Goal: Task Accomplishment & Management: Manage account settings

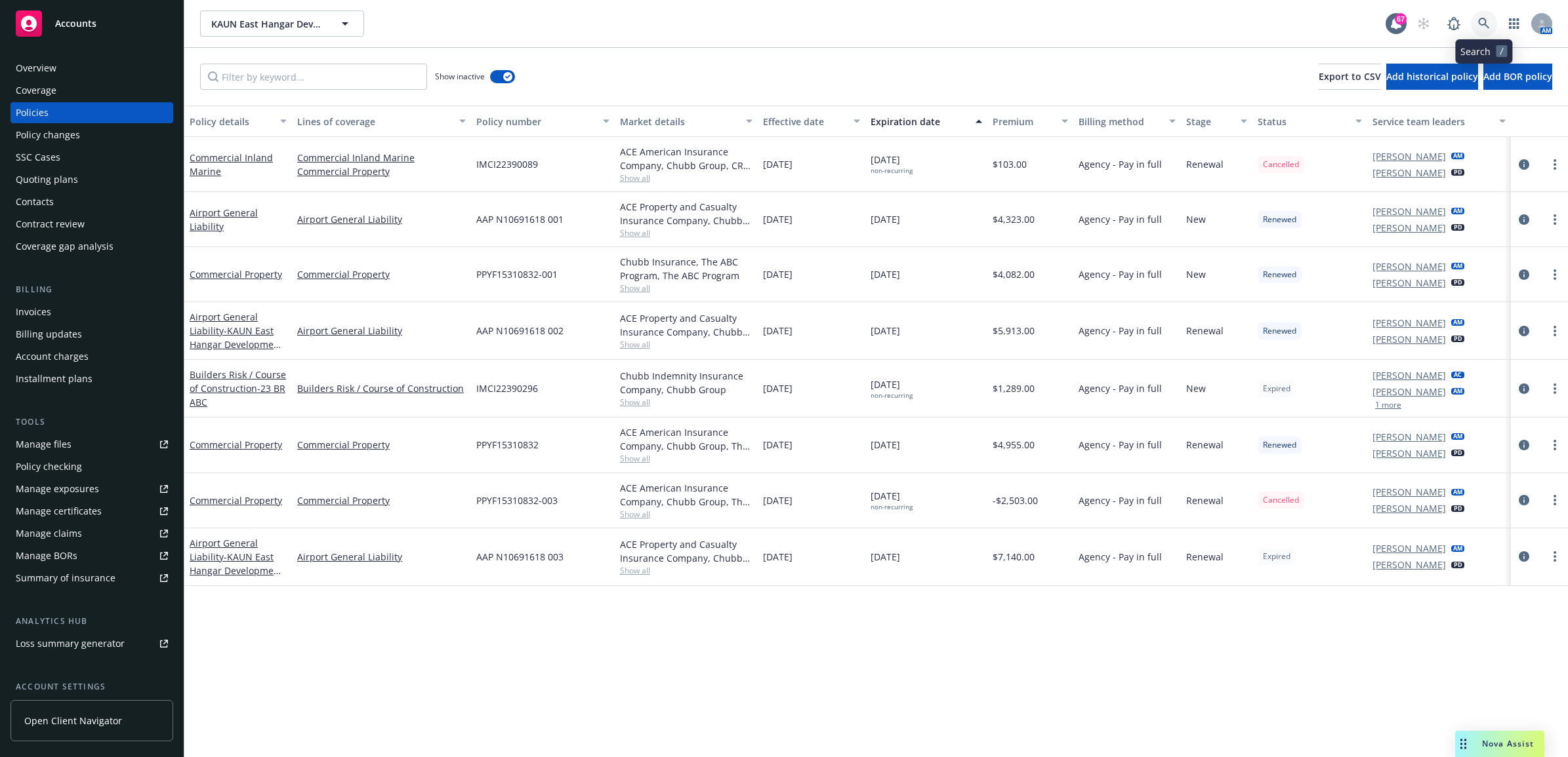
click at [1474, 15] on link at bounding box center [1484, 23] width 27 height 27
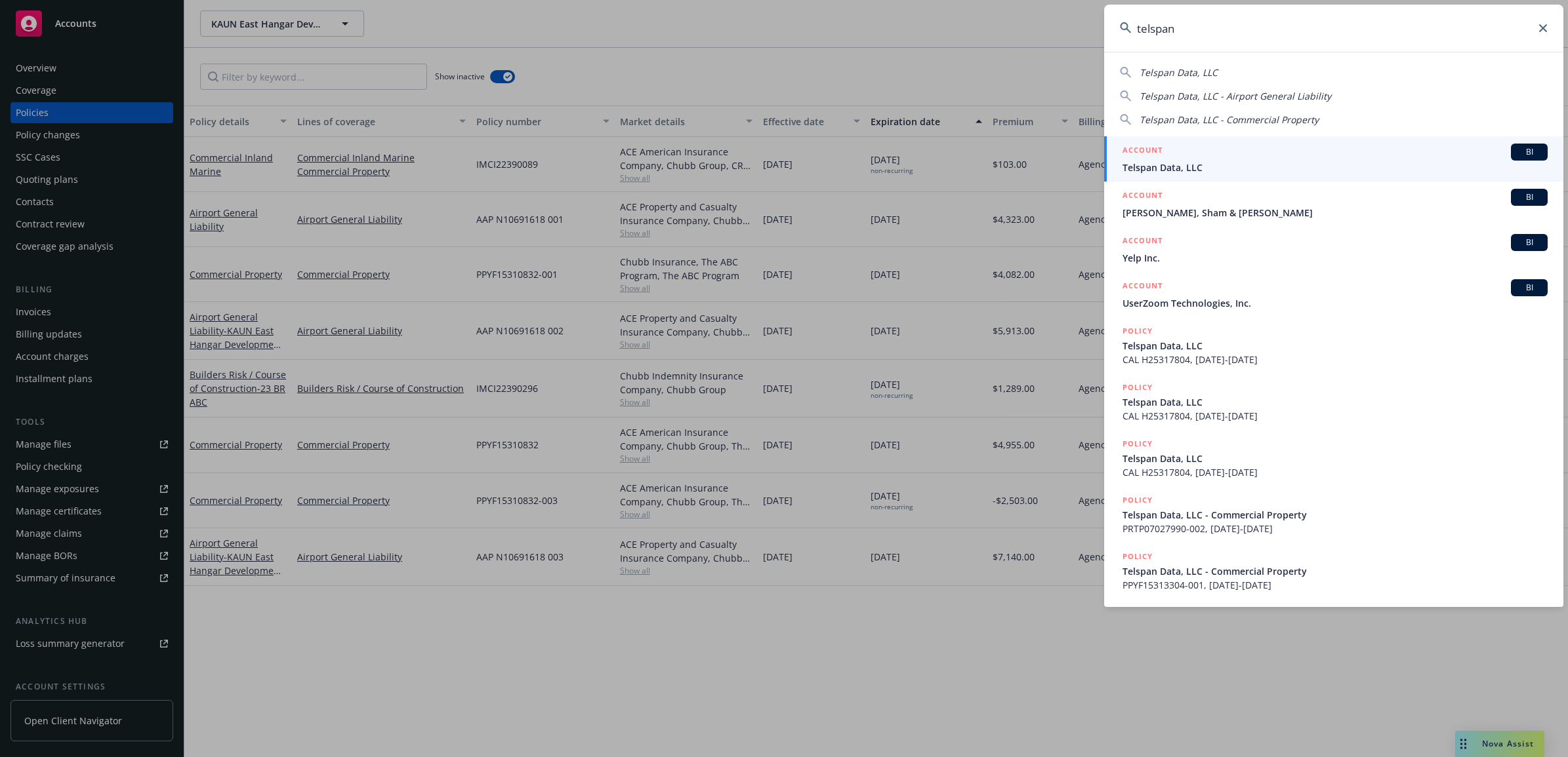
type input "telspan"
click at [1214, 163] on span "Telspan Data, LLC" at bounding box center [1335, 168] width 425 height 14
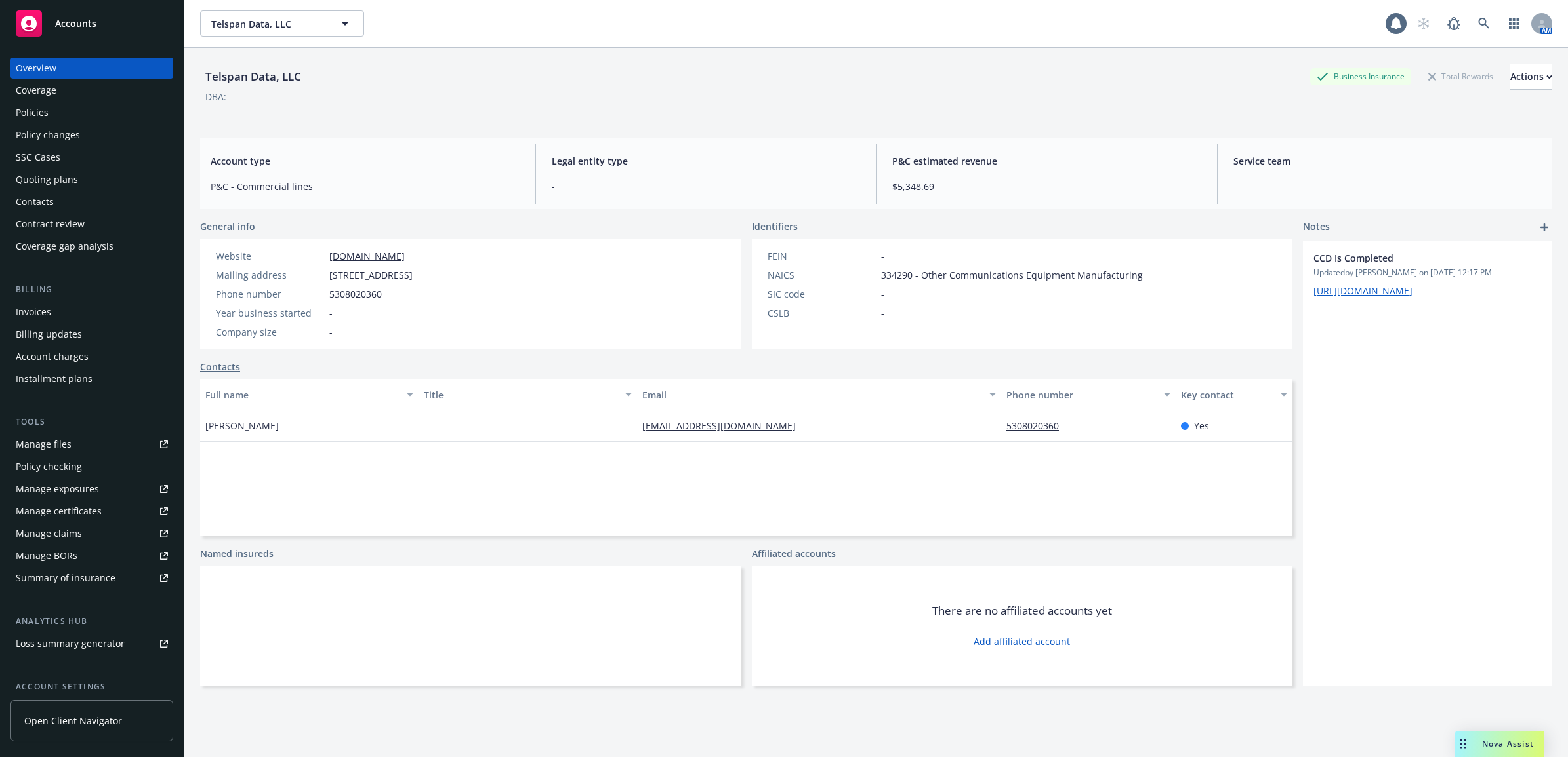
click at [66, 118] on div "Policies" at bounding box center [91, 112] width 152 height 21
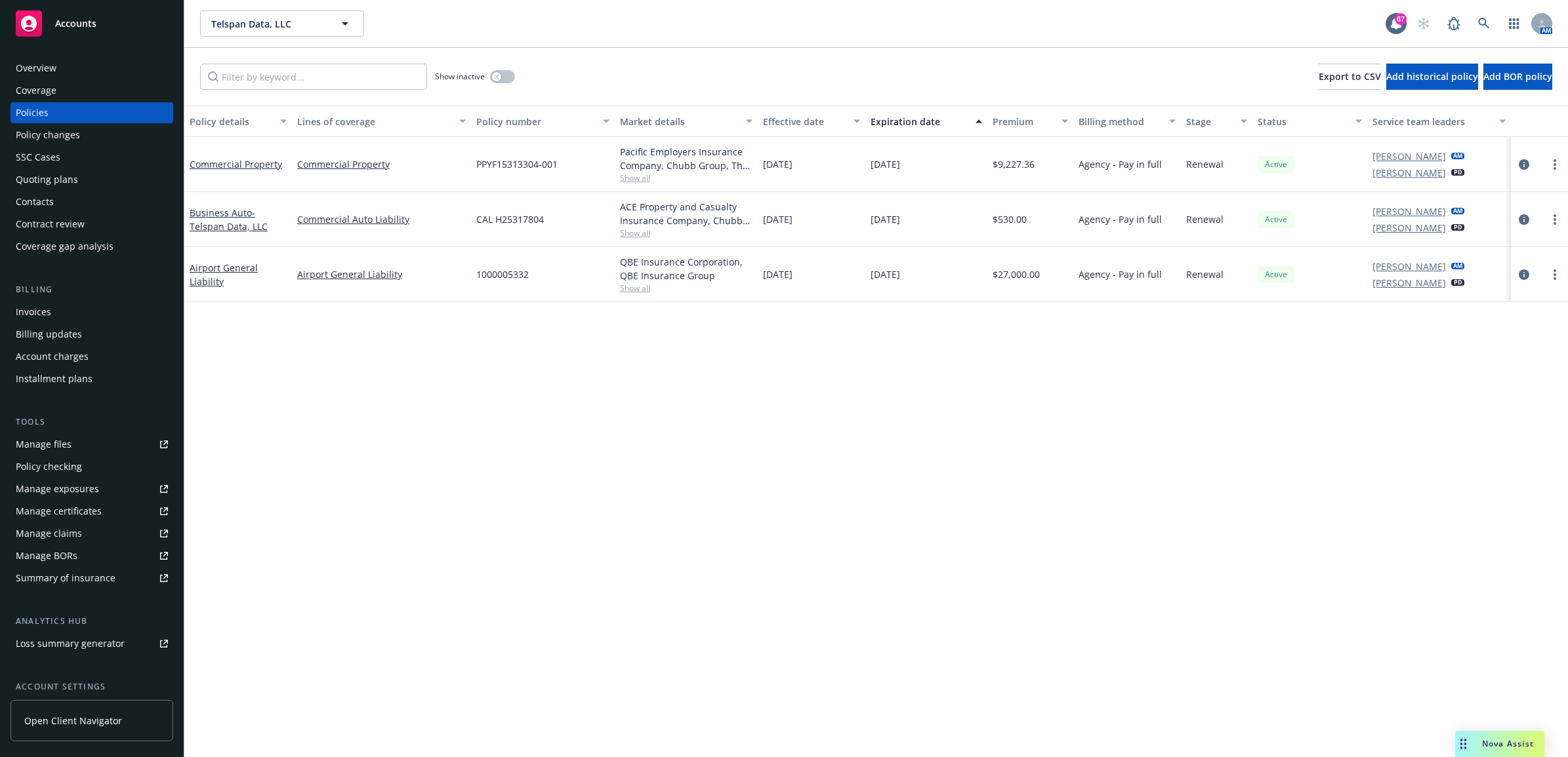
click at [55, 438] on div "Manage files" at bounding box center [43, 444] width 55 height 21
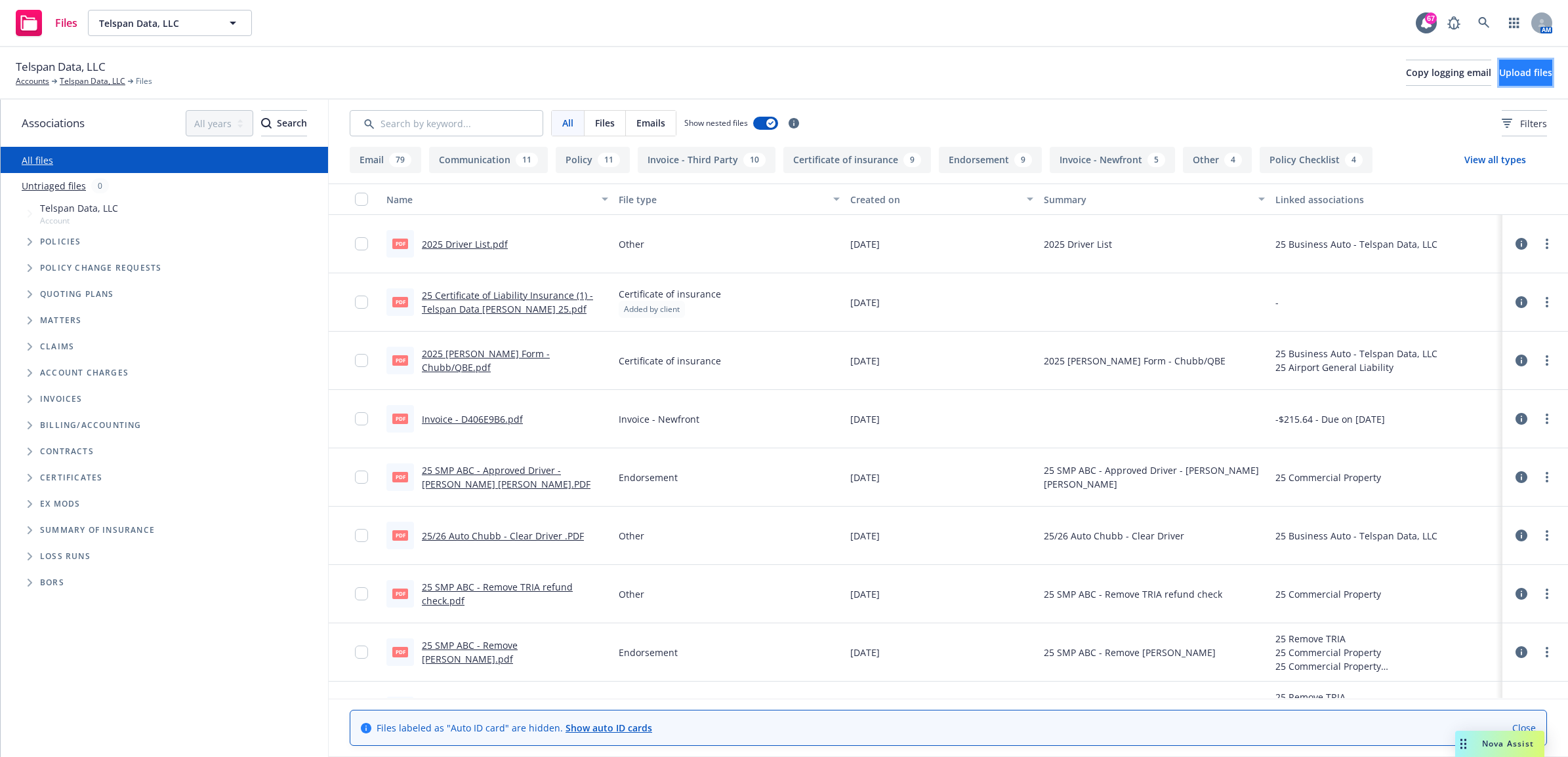
click at [1504, 79] on span "Upload files" at bounding box center [1525, 73] width 53 height 12
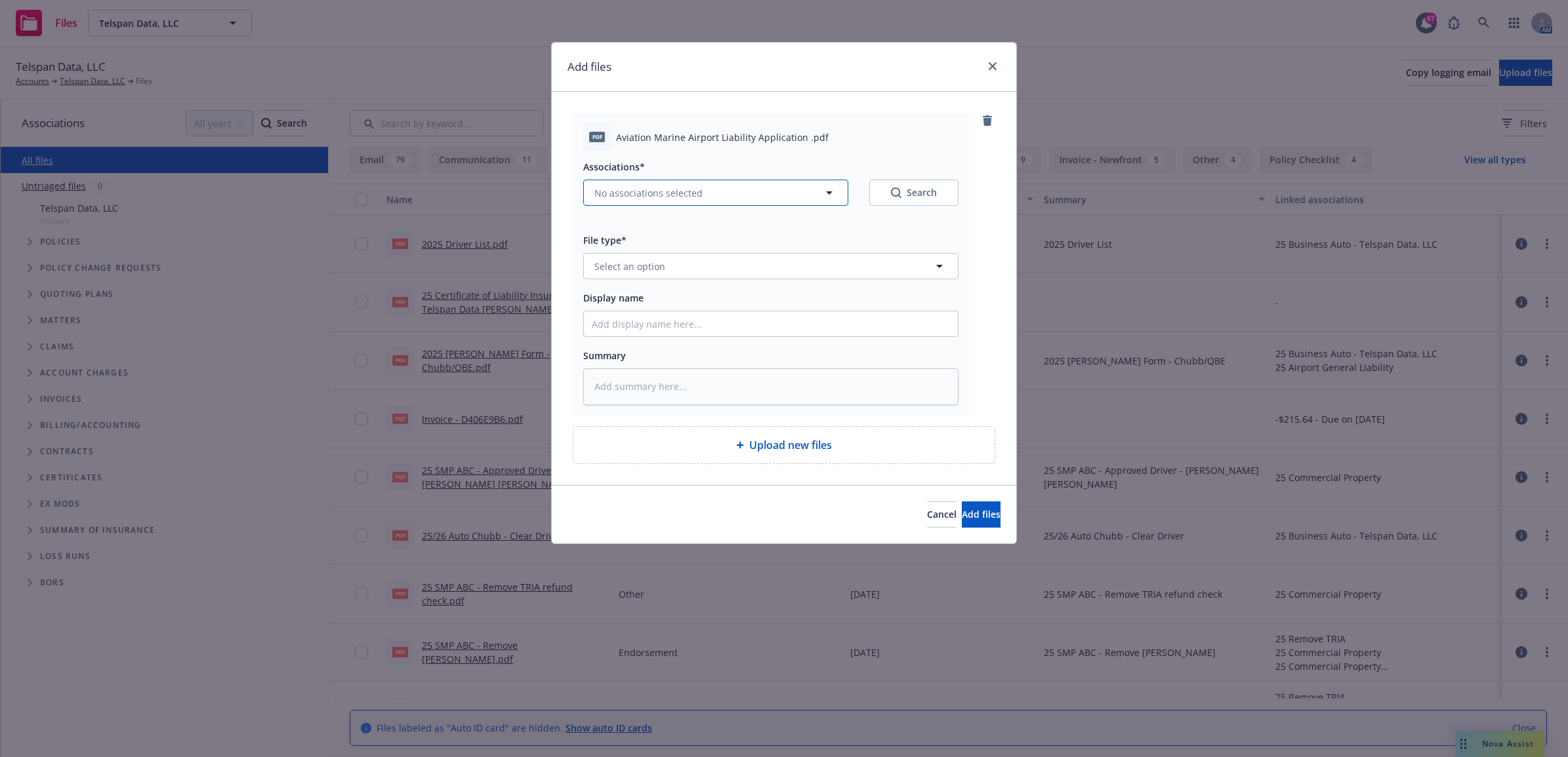
click at [651, 193] on span "No associations selected" at bounding box center [648, 193] width 108 height 14
type textarea "x"
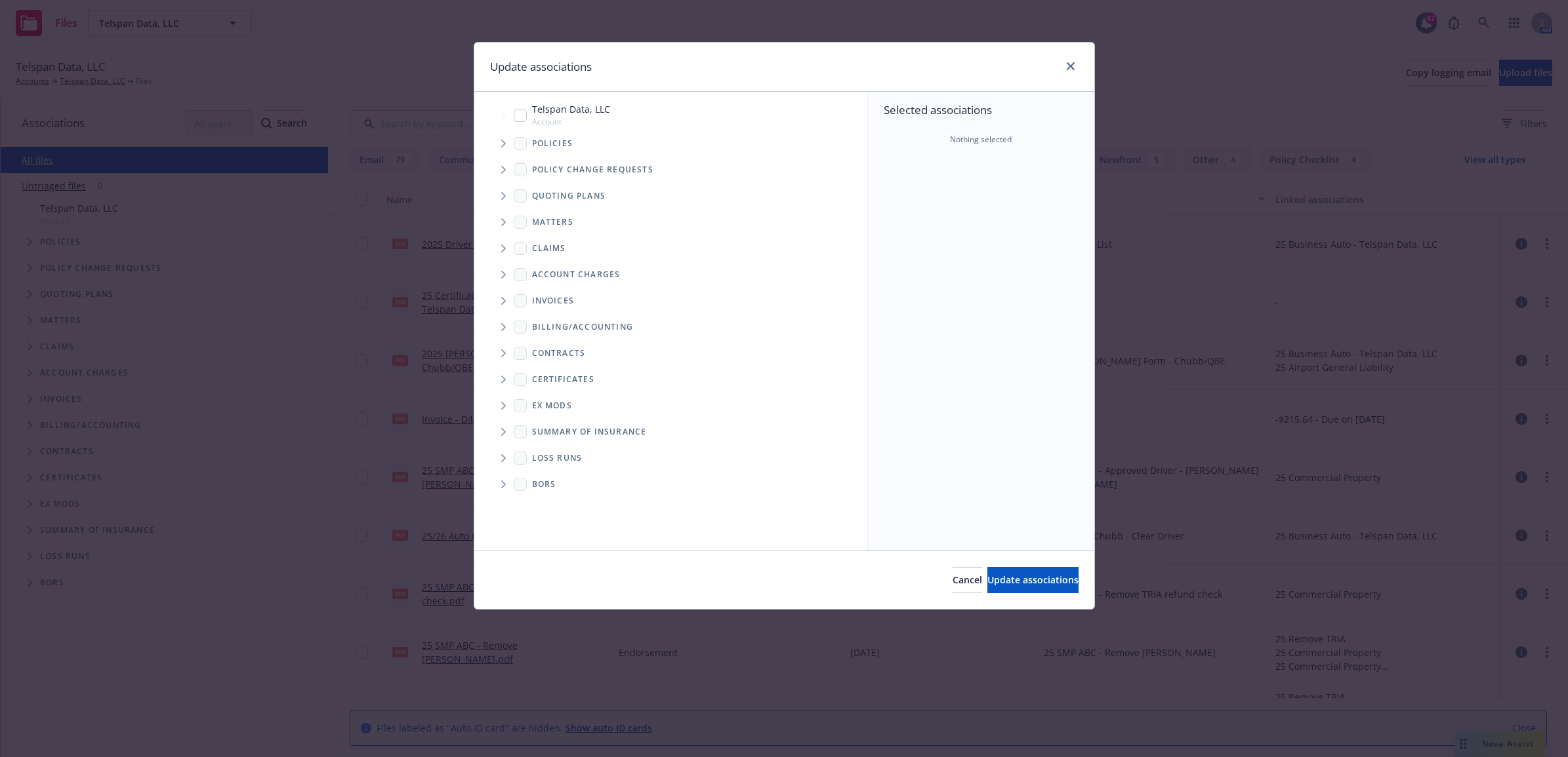
click at [517, 118] on input "Tree Example" at bounding box center [520, 115] width 13 height 13
checkbox input "true"
click at [987, 590] on button "Update associations" at bounding box center [1032, 580] width 91 height 27
type textarea "x"
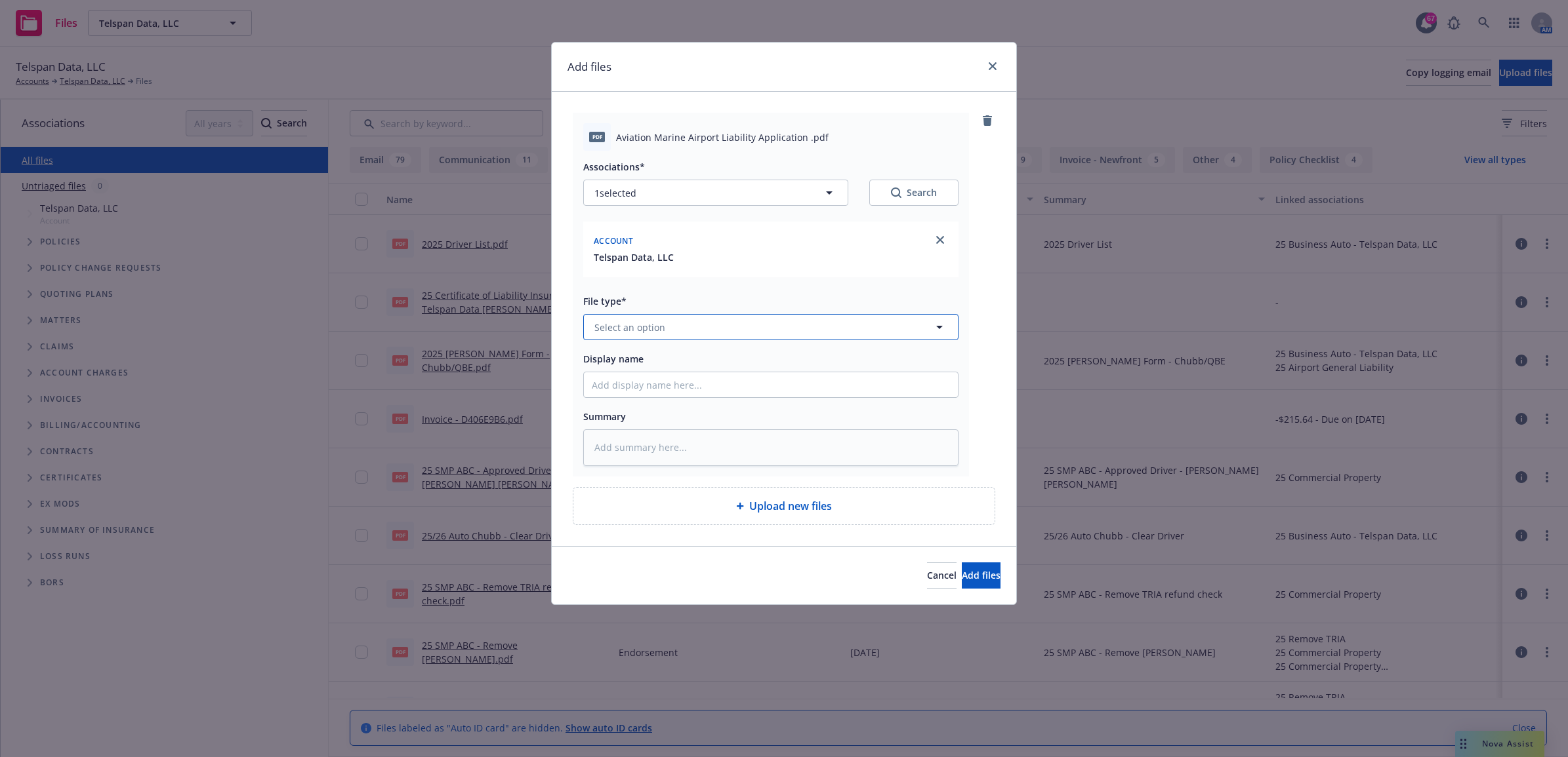
click at [669, 323] on button "Select an option" at bounding box center [770, 327] width 375 height 27
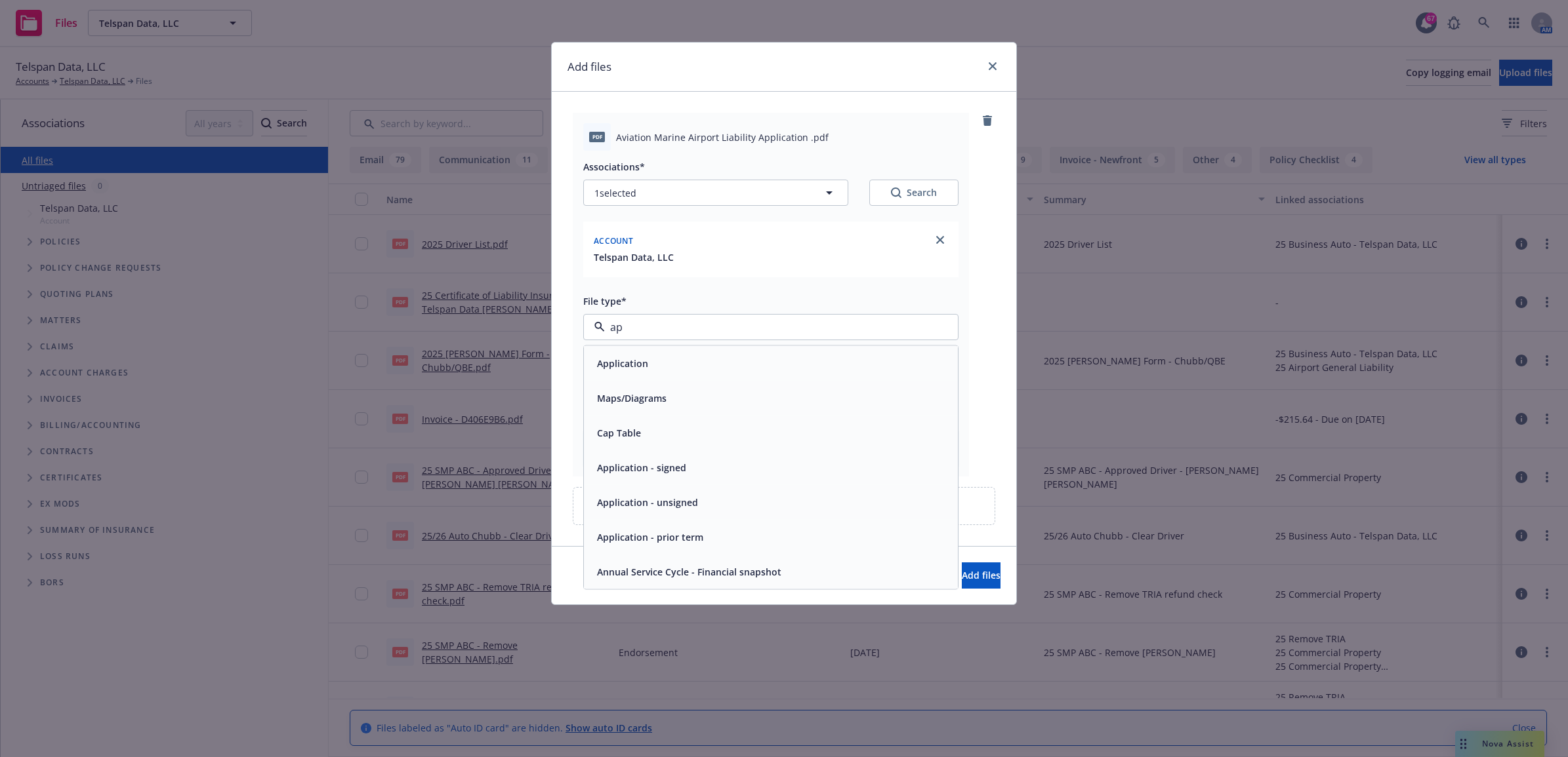
type input "app"
click at [665, 409] on div "Application - signed" at bounding box center [770, 398] width 374 height 35
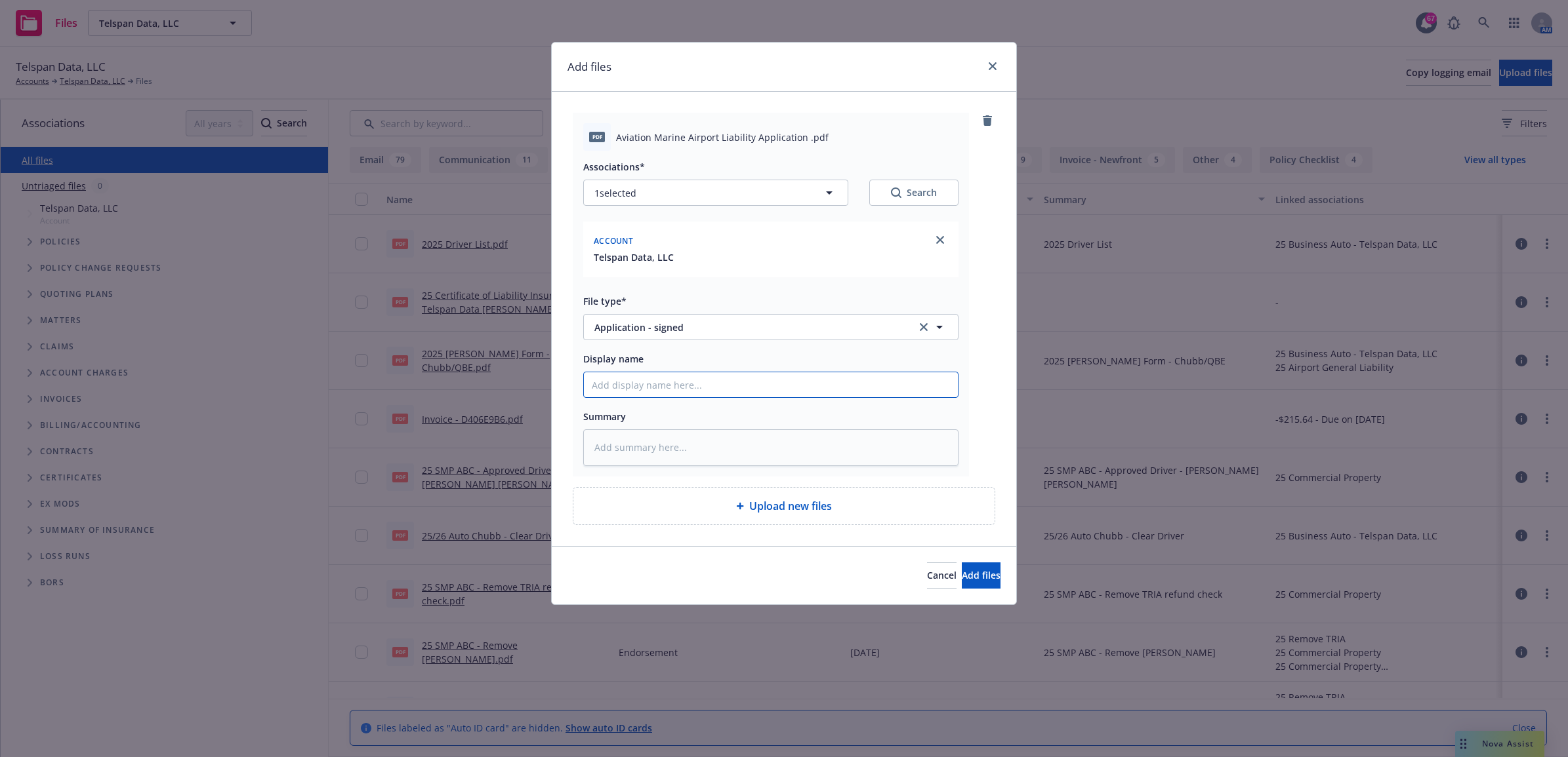
click at [631, 381] on input "Display name" at bounding box center [770, 385] width 374 height 25
type textarea "x"
type input "2"
type textarea "x"
type input "25"
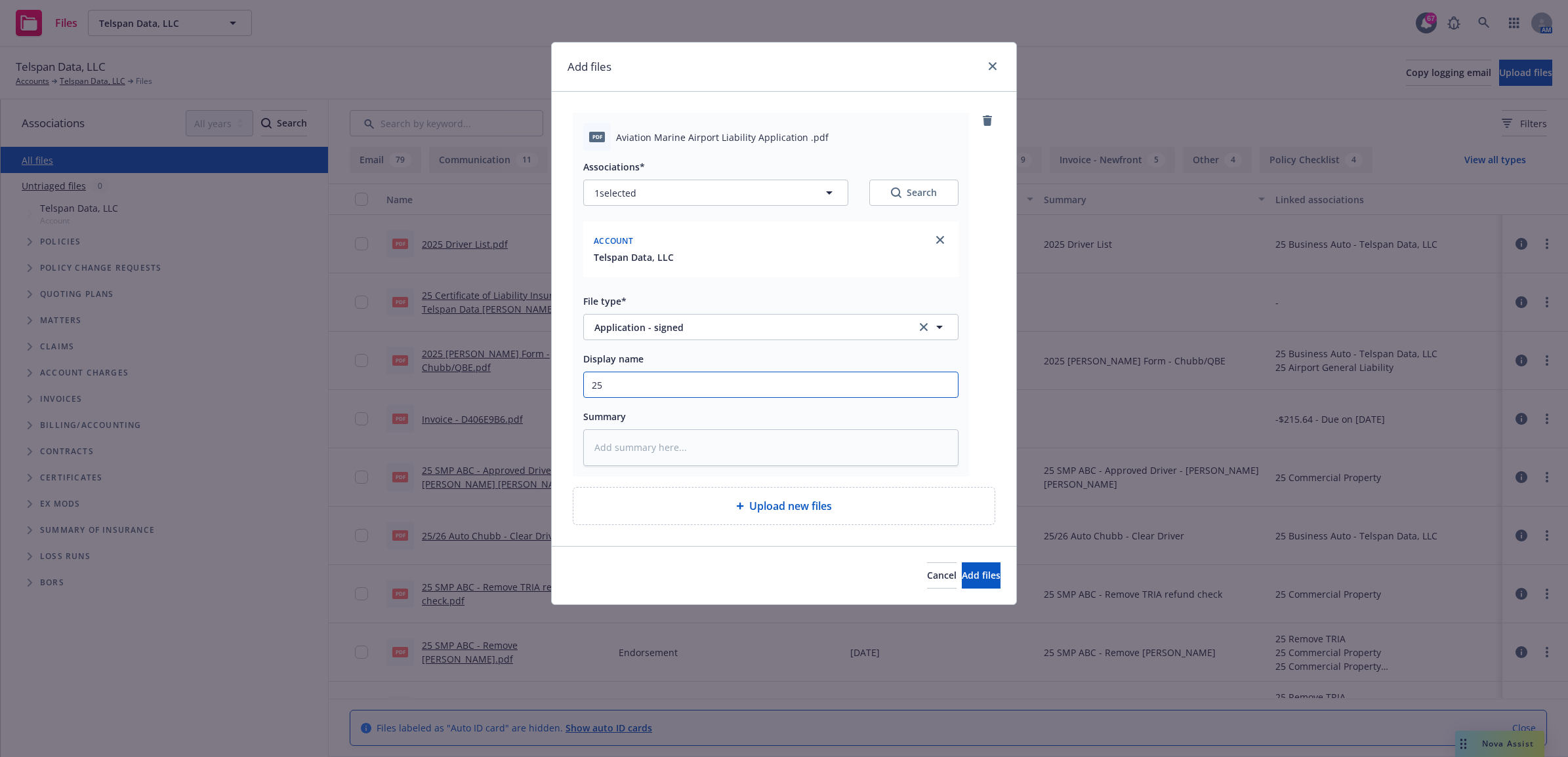
type textarea "x"
type input "25"
type textarea "x"
type input "25 A"
type textarea "x"
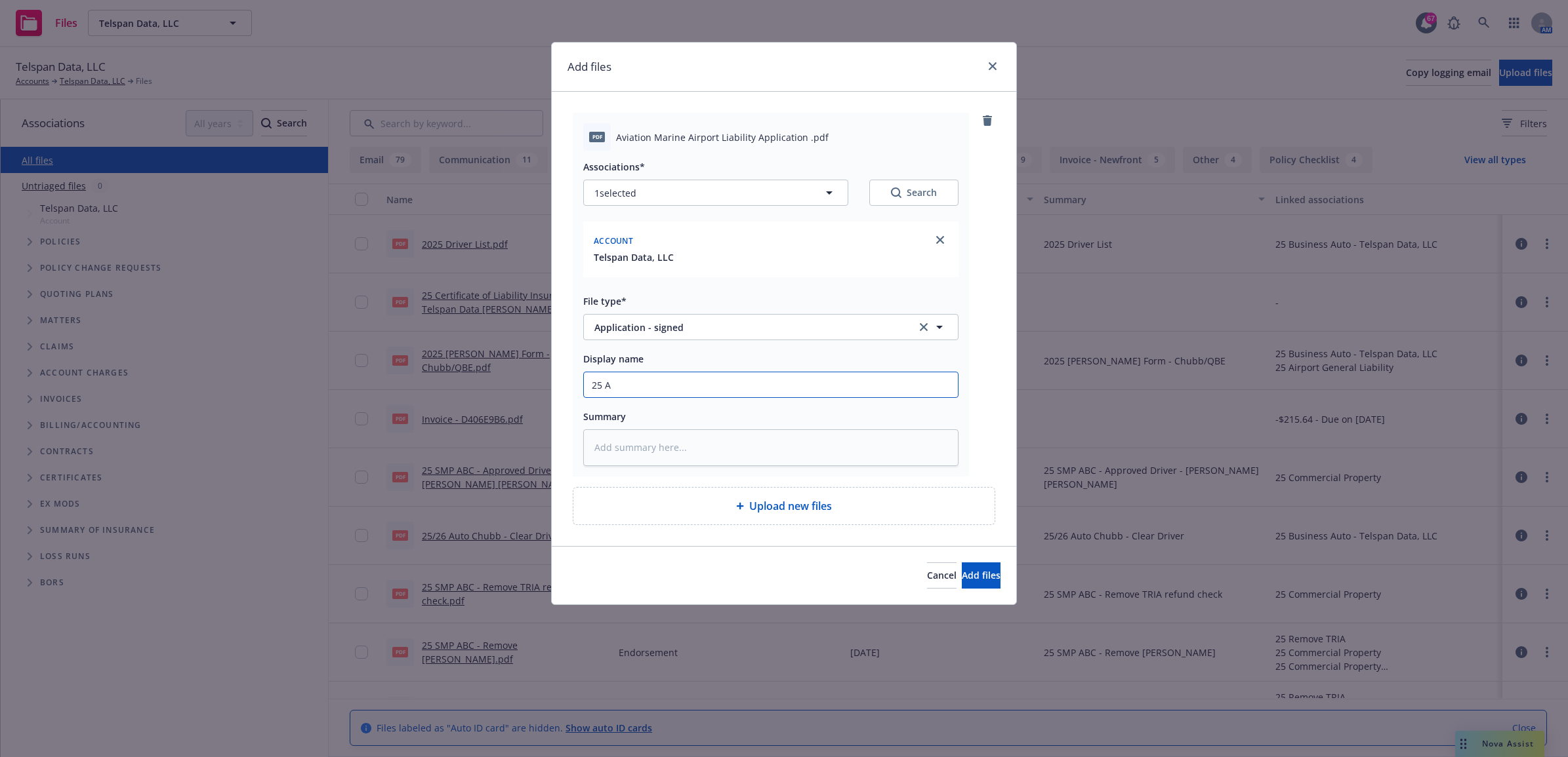
type input "25 AP"
type textarea "x"
type input "25 AP"
type textarea "x"
type input "25 AP"
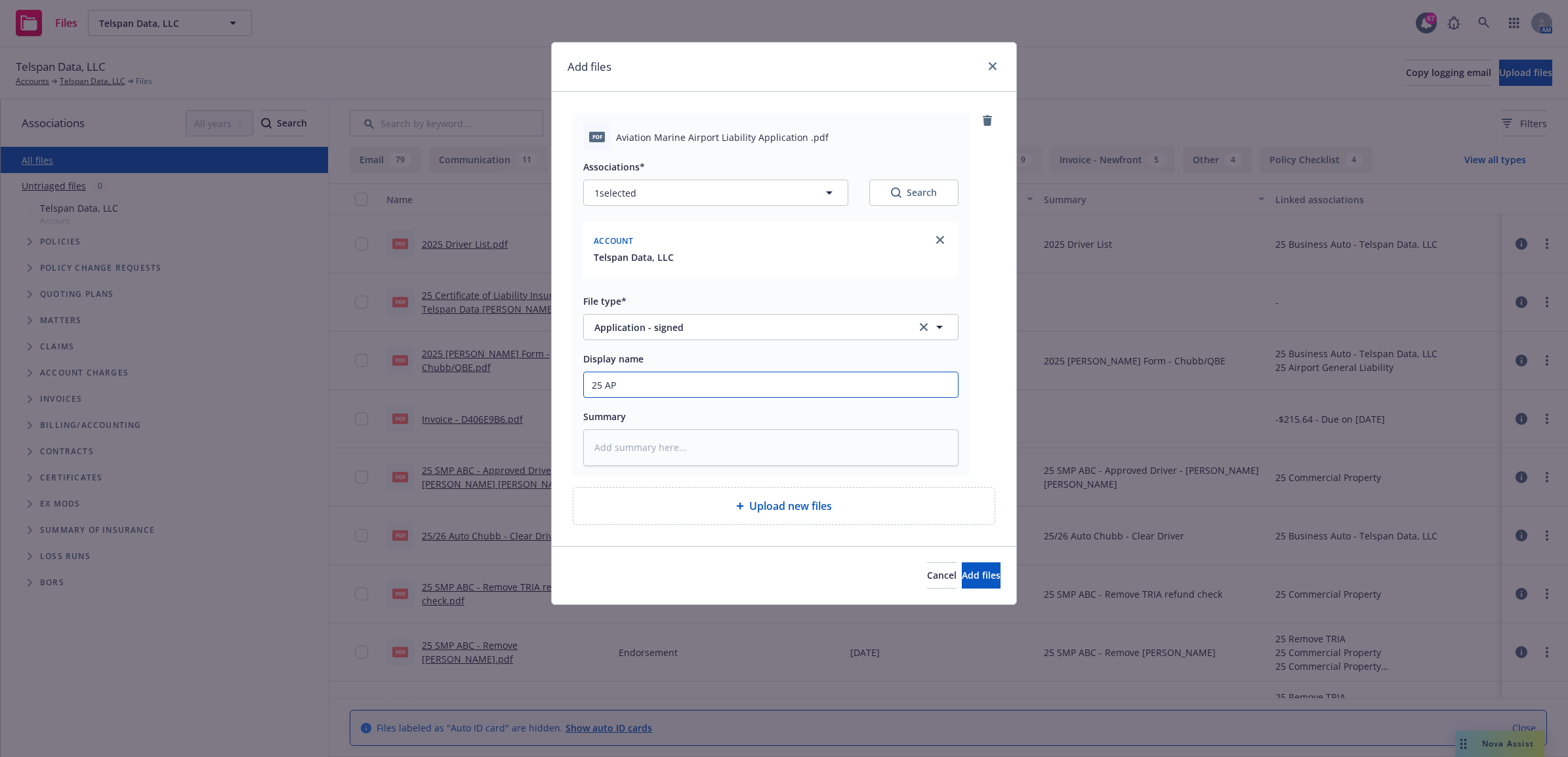
type textarea "x"
type input "25 AP"
type textarea "x"
type input "25 AP -"
type textarea "x"
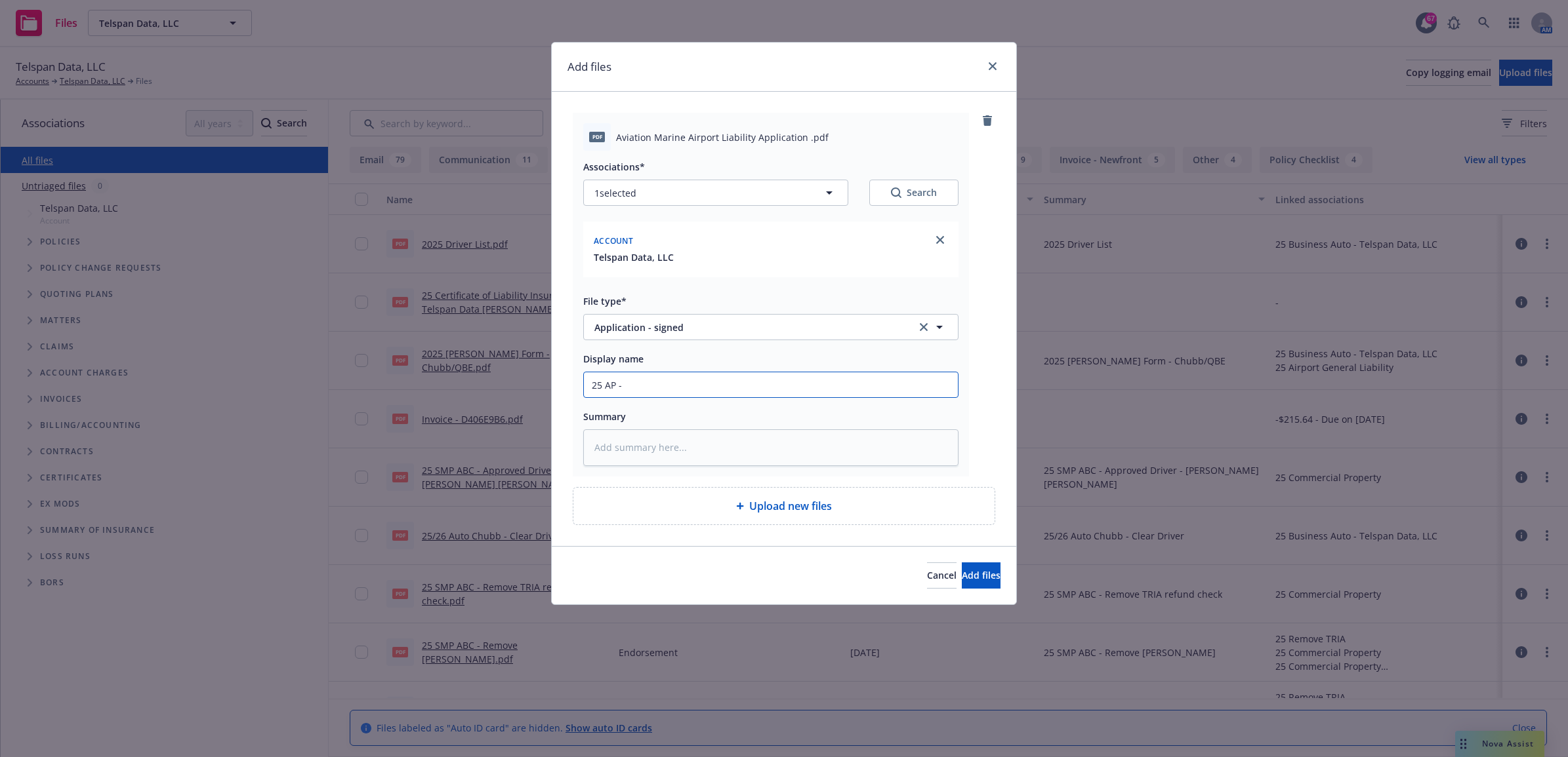
type input "25 AP -"
type textarea "x"
type input "25 AP - S"
type textarea "x"
type input "25 AP - Si"
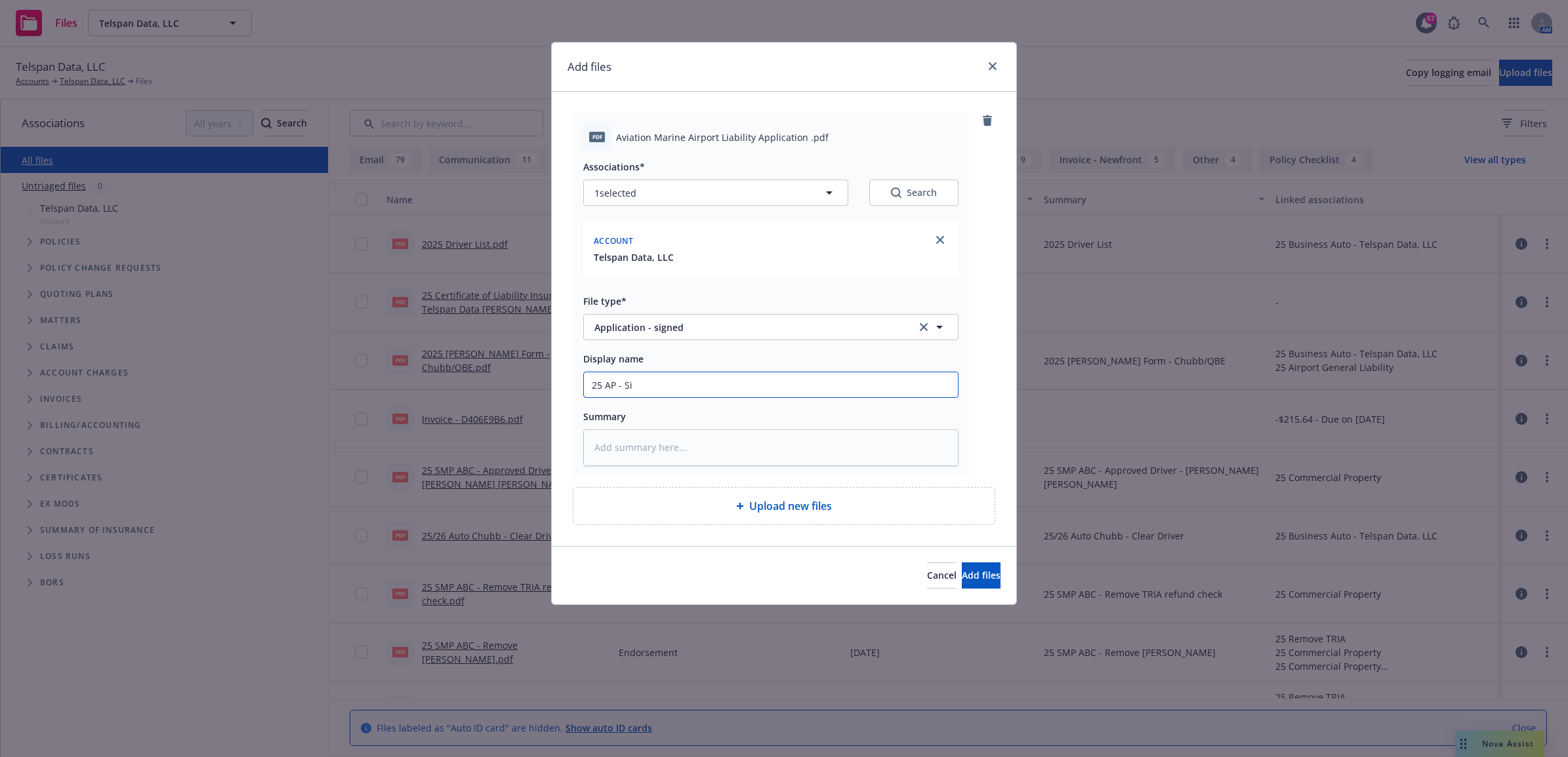
type textarea "x"
type input "25 AP - Sig"
type textarea "x"
type input "25 AP - Sign"
type textarea "x"
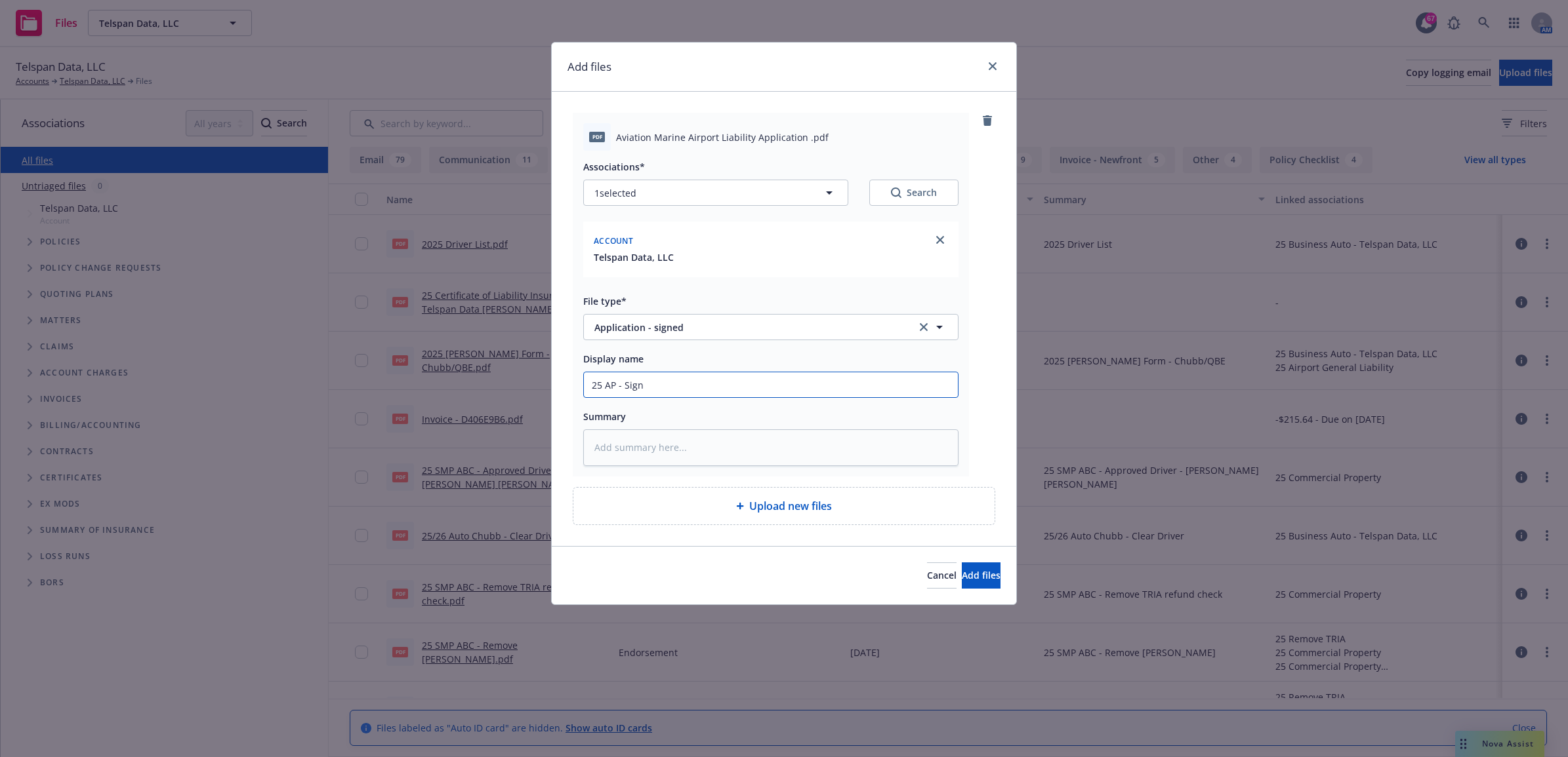
type input "25 AP - Signe"
type textarea "x"
type input "25 AP - Signed"
type textarea "x"
type input "25 AP - Signed"
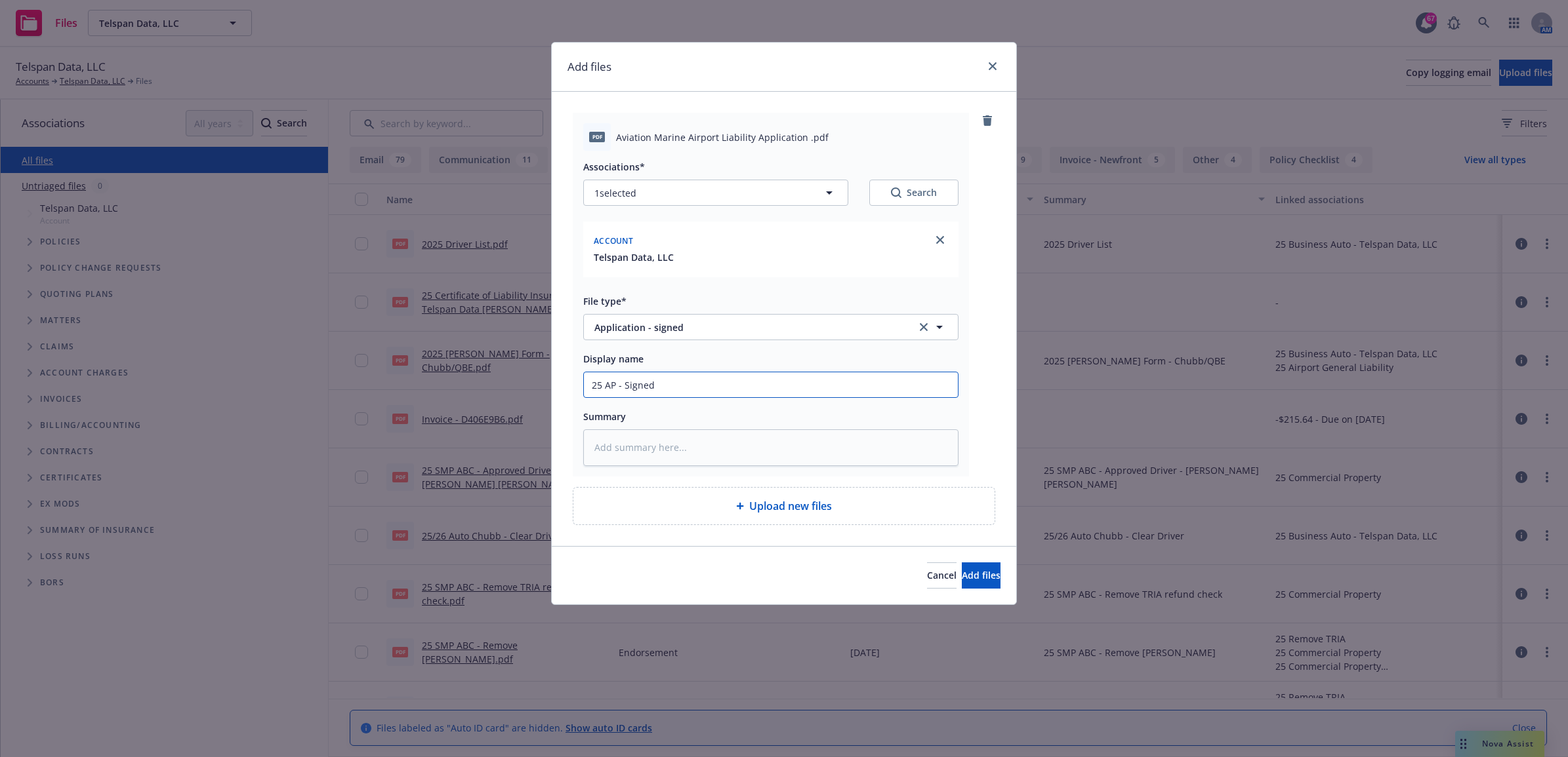
type textarea "x"
type input "25 AP - Signed A"
type textarea "x"
type input "25 AP - Signed Ap"
type textarea "x"
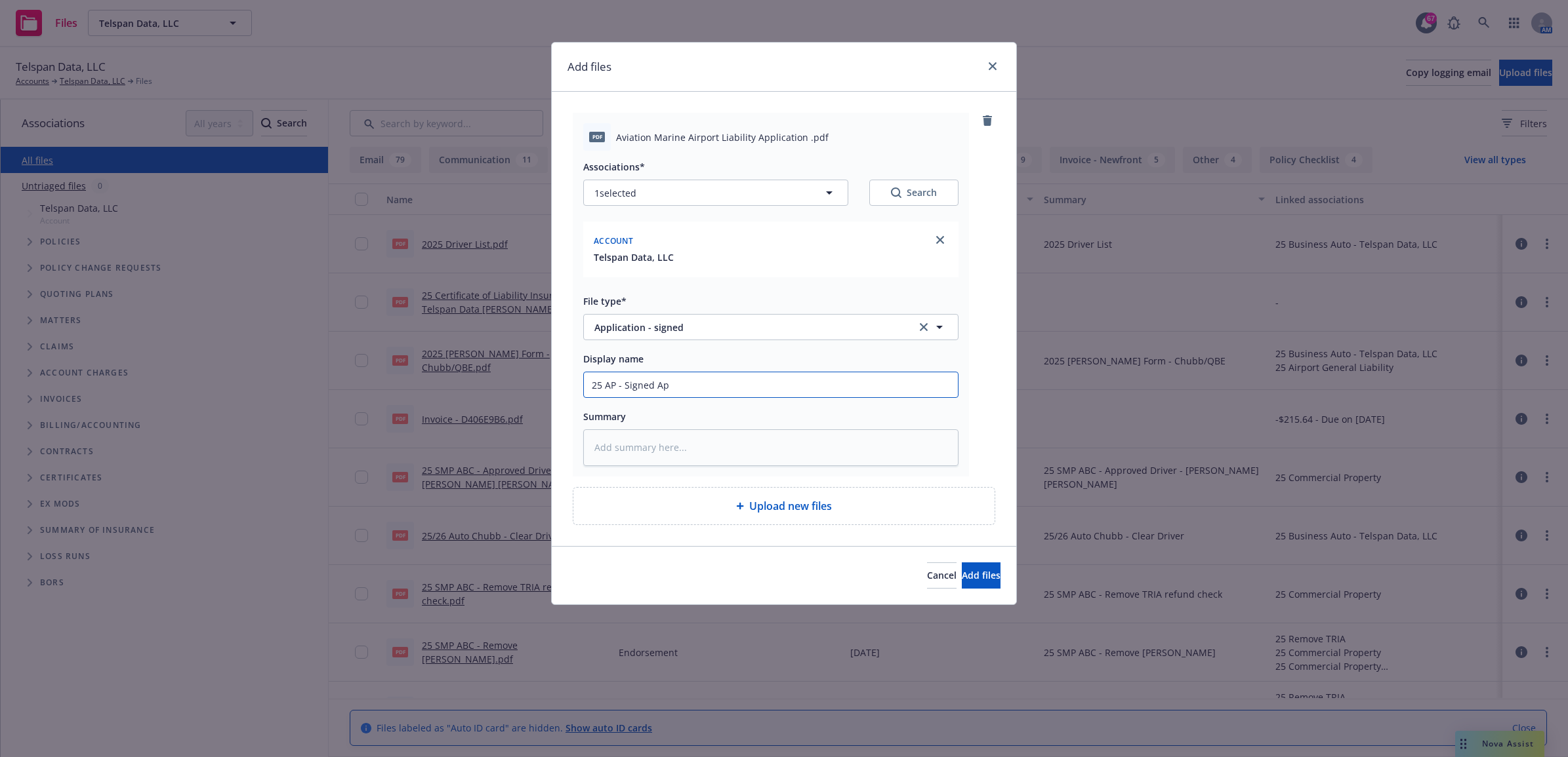
type input "25 AP - Signed App"
type textarea "x"
type input "25 AP - Signed Appl"
type textarea "x"
type input "25 AP - Signed Appli"
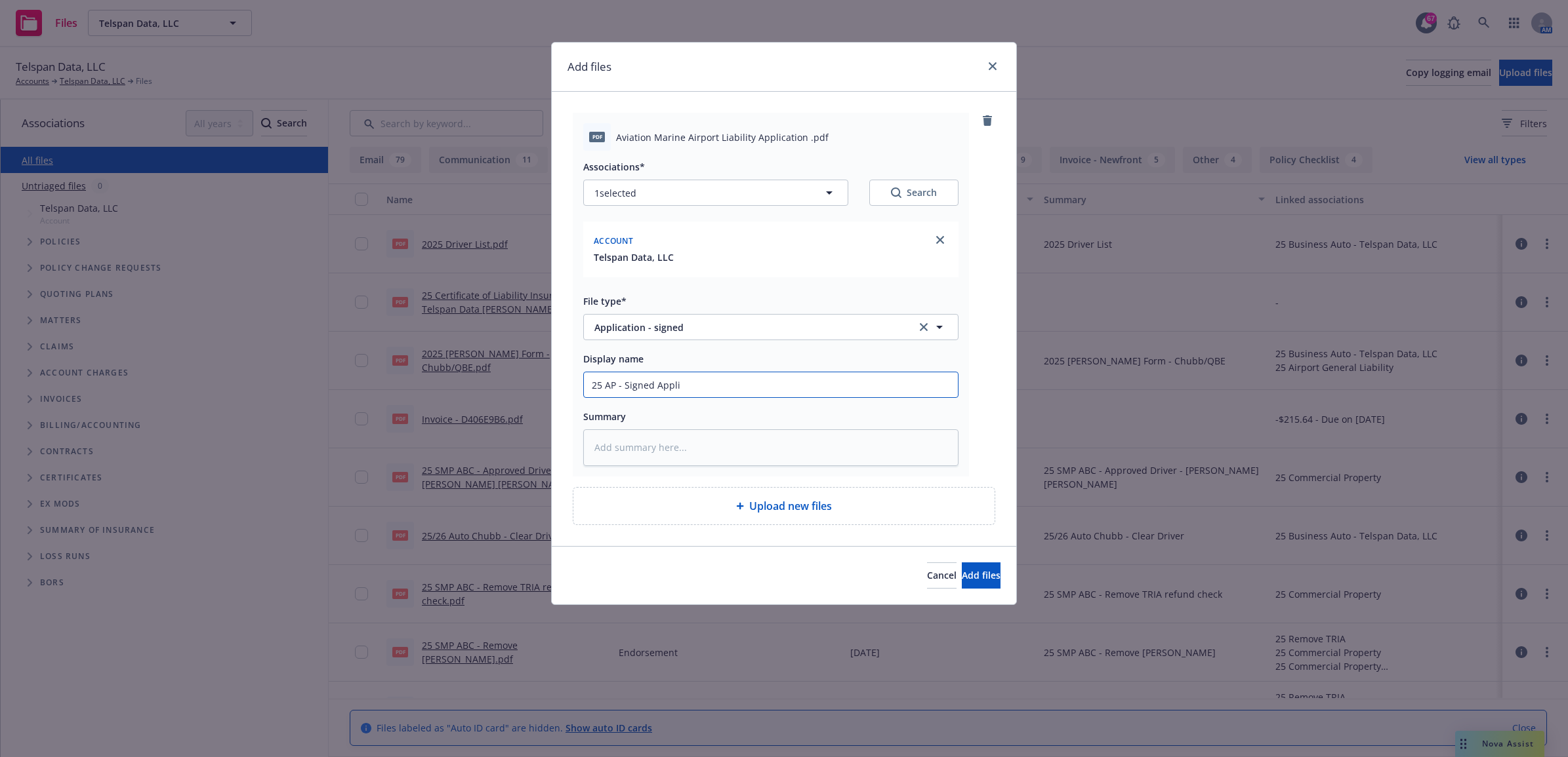
type textarea "x"
type input "25 AP - Signed Applic"
type textarea "x"
type input "25 AP - Signed Applica"
type textarea "x"
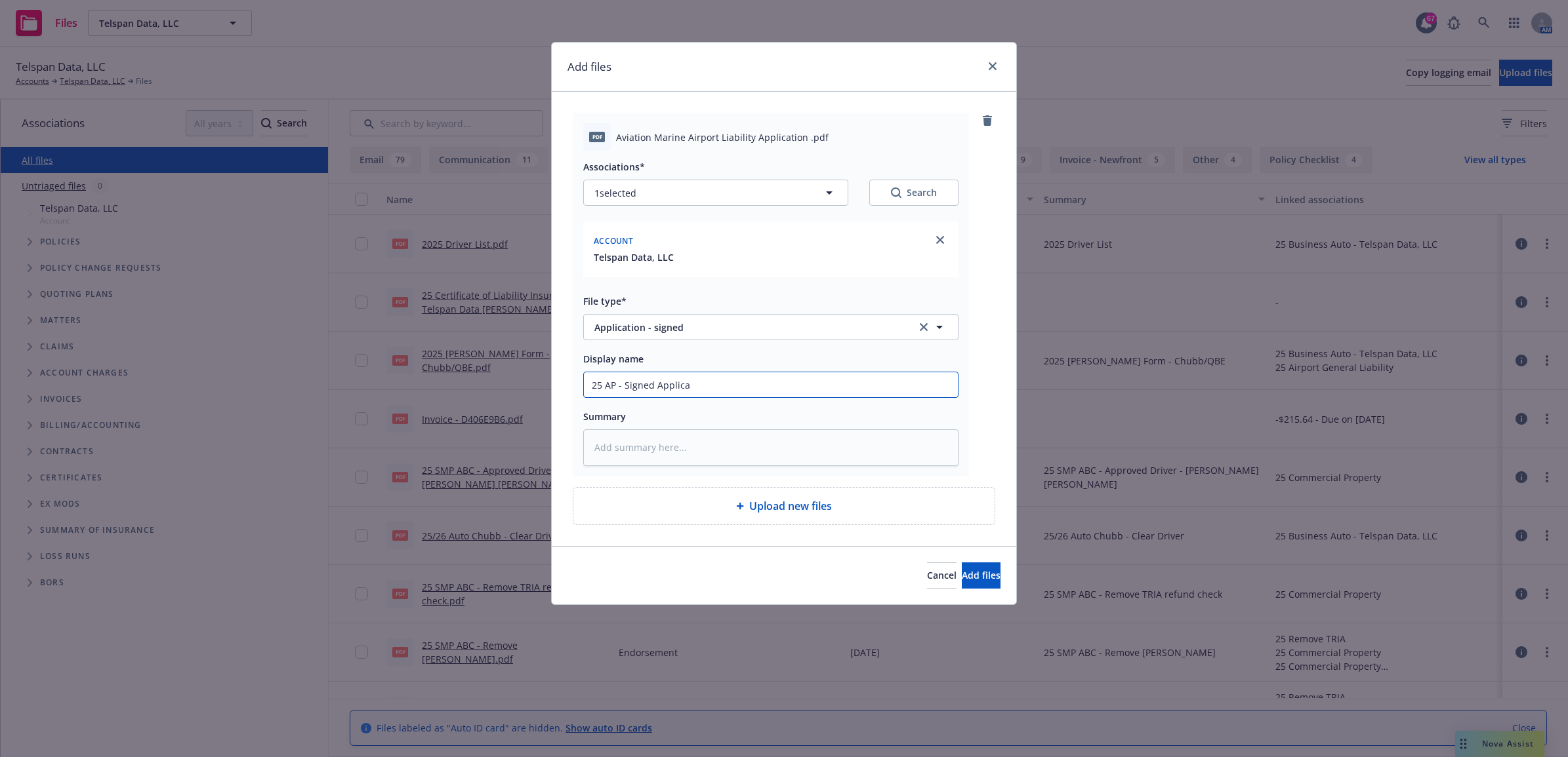
type input "25 AP - Signed Applicat"
type textarea "x"
type input "25 AP - Signed Applicati"
type textarea "x"
type input "25 AP - Signed Applicatio"
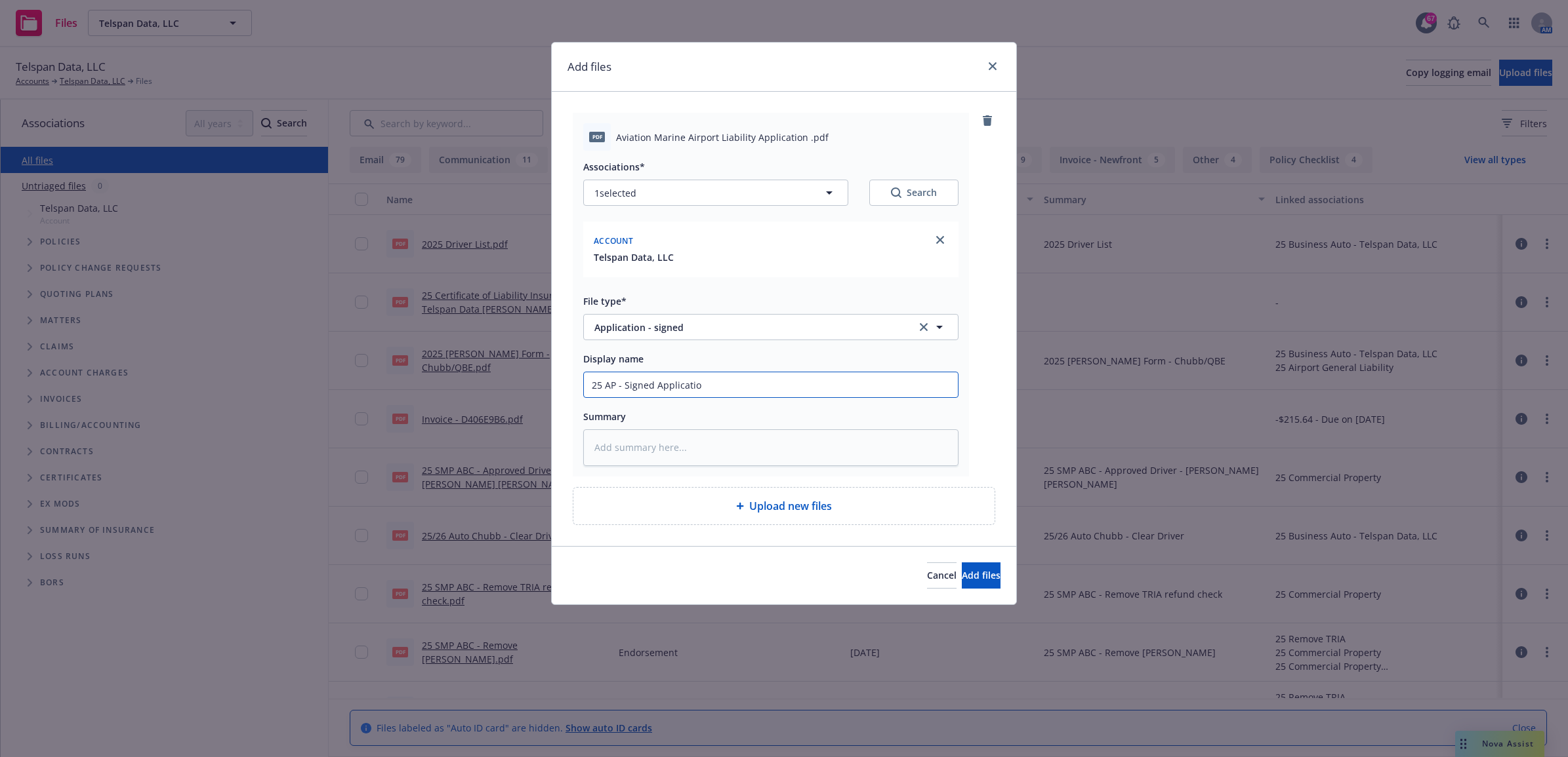
type textarea "x"
drag, startPoint x: 712, startPoint y: 389, endPoint x: 516, endPoint y: 389, distance: 196.0
click at [516, 389] on div "Add files pdf Aviation Marine Airport Liability Application .pdf Associations* …" at bounding box center [784, 378] width 1568 height 757
type input "25 AP - Signed Application"
click at [608, 380] on input "25 AP - Signed Application" at bounding box center [770, 385] width 374 height 25
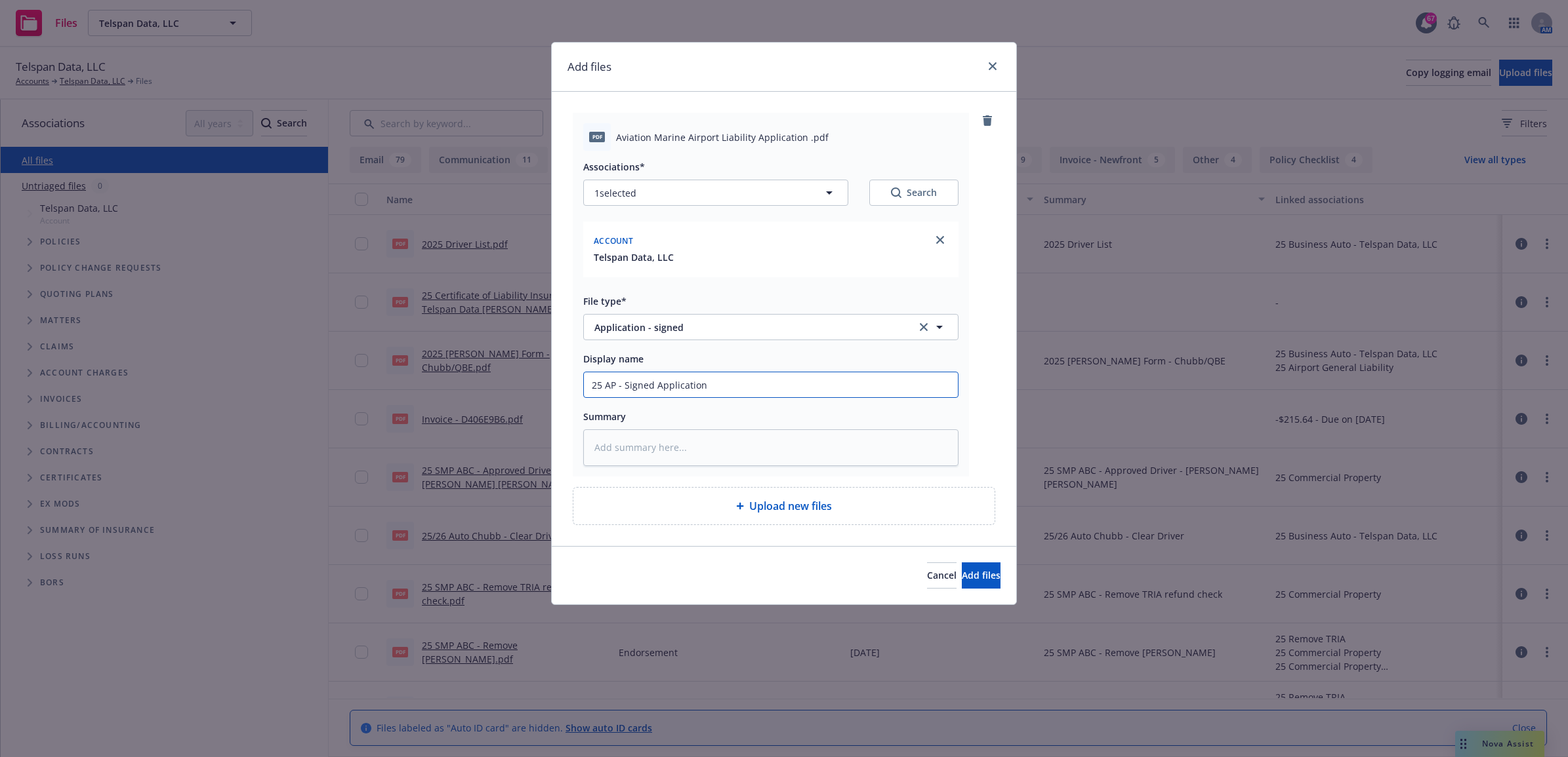
click at [602, 380] on input "25 AP - Signed Application" at bounding box center [770, 385] width 374 height 25
type textarea "x"
type input "2 AP - Signed Application"
type textarea "x"
drag, startPoint x: 723, startPoint y: 381, endPoint x: 512, endPoint y: 382, distance: 211.0
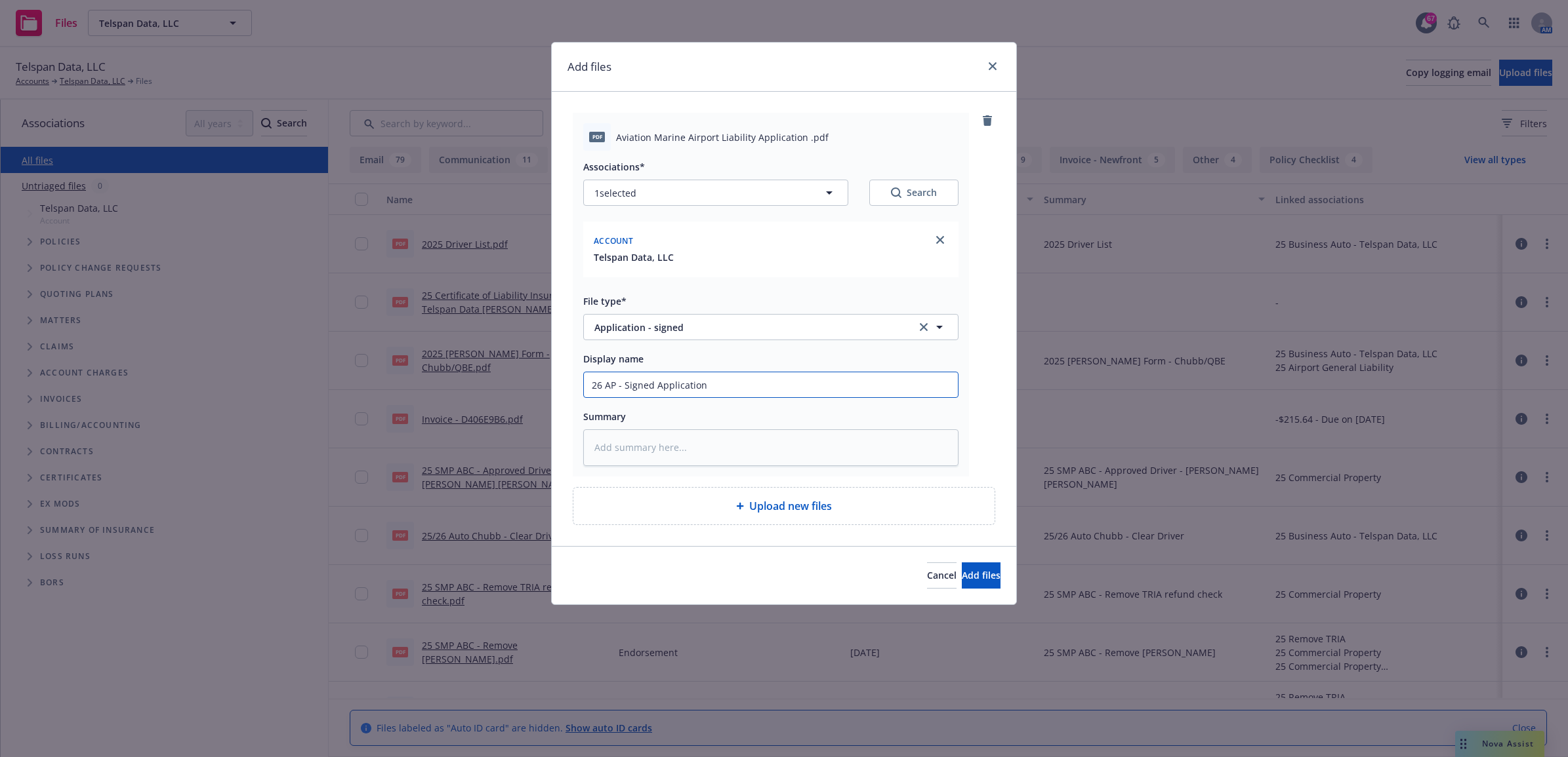
click at [512, 382] on div "Add files pdf Aviation Marine Airport Liability Application .pdf Associations* …" at bounding box center [784, 378] width 1568 height 757
type input "26 AP - Signed Application"
paste textarea "26 AP - Signed Application"
type textarea "x"
type textarea "26 AP - Signed Application"
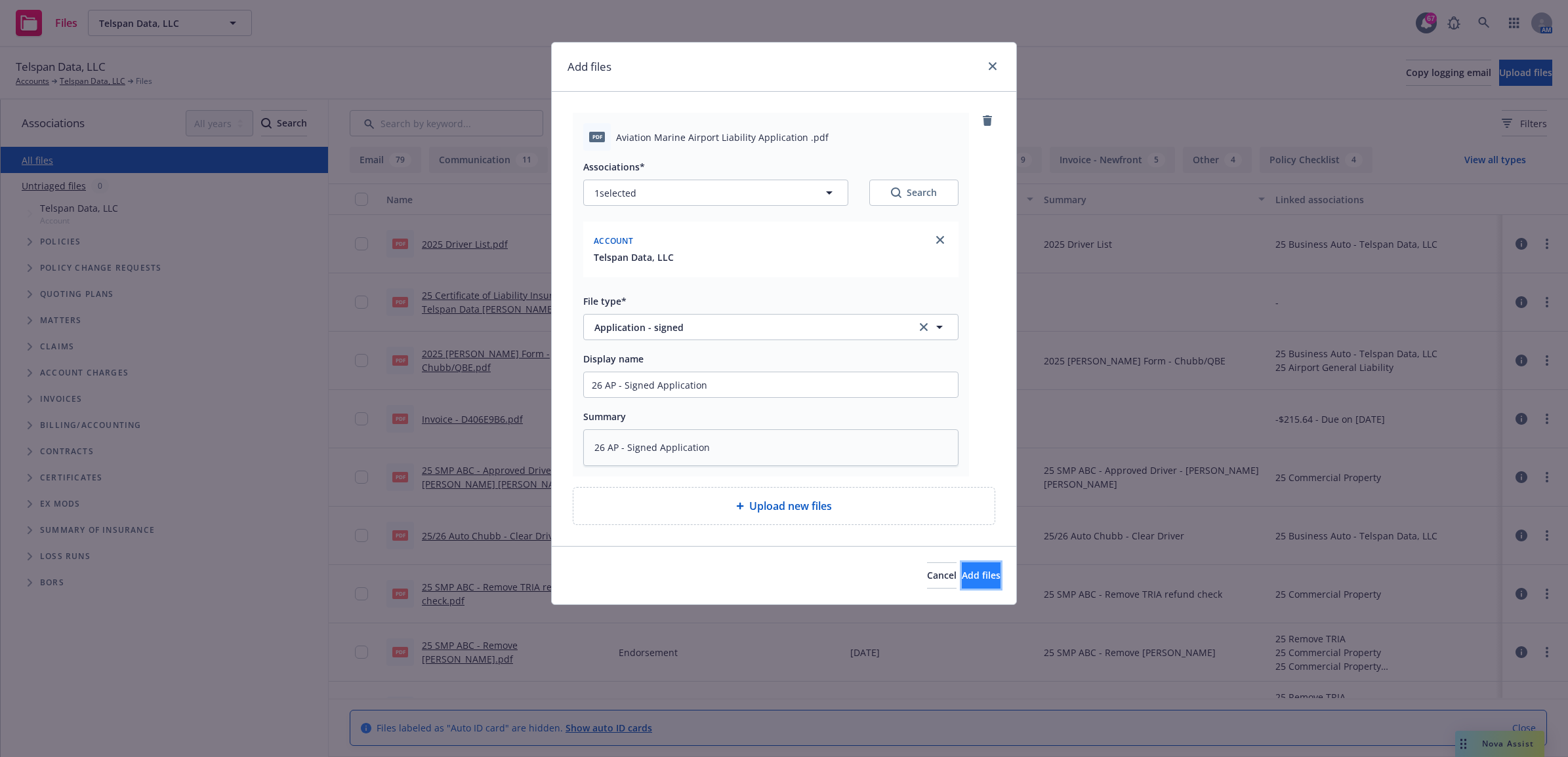
click at [984, 575] on button "Add files" at bounding box center [981, 575] width 39 height 27
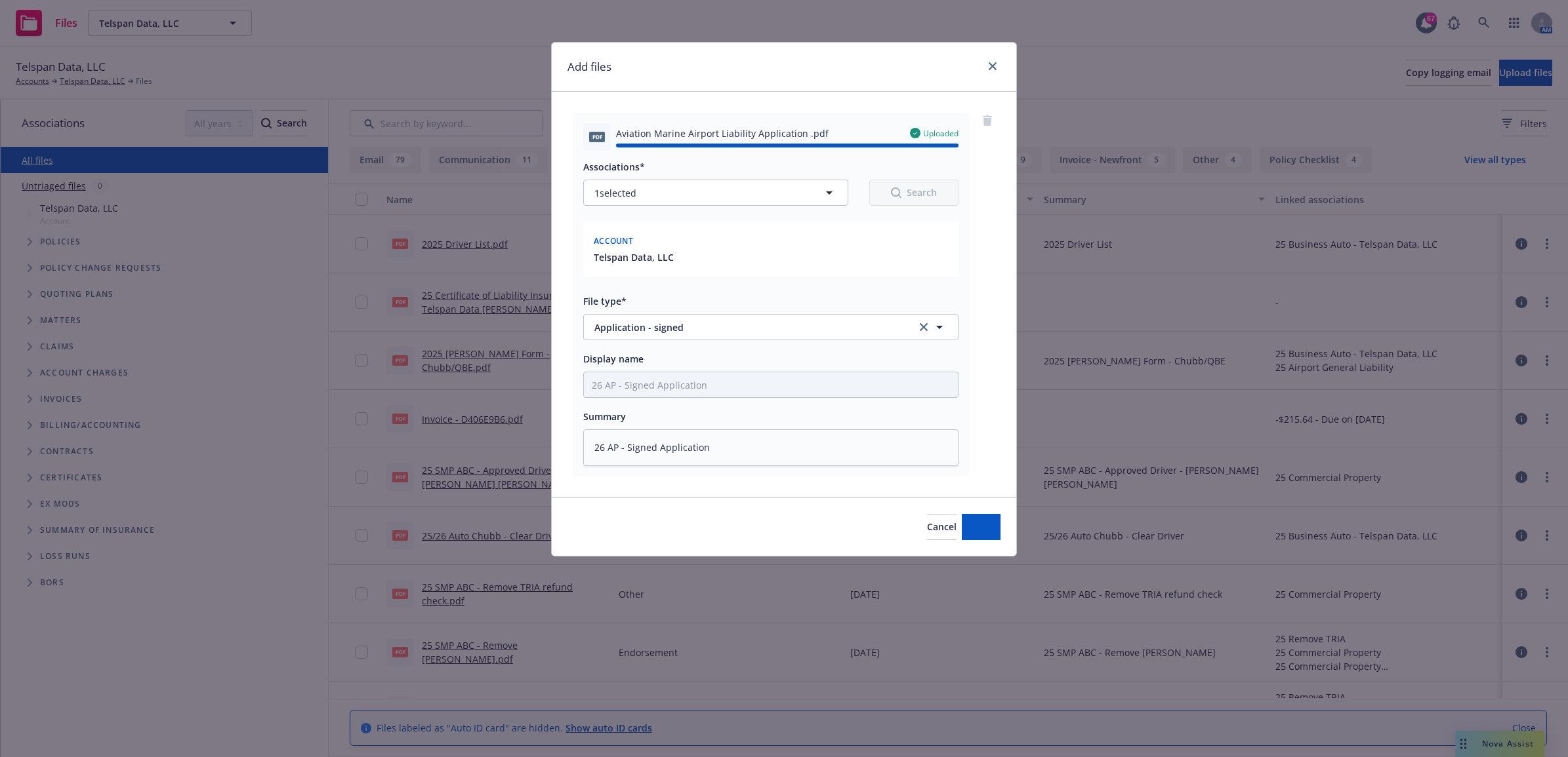
type textarea "x"
